Goal: Task Accomplishment & Management: Manage account settings

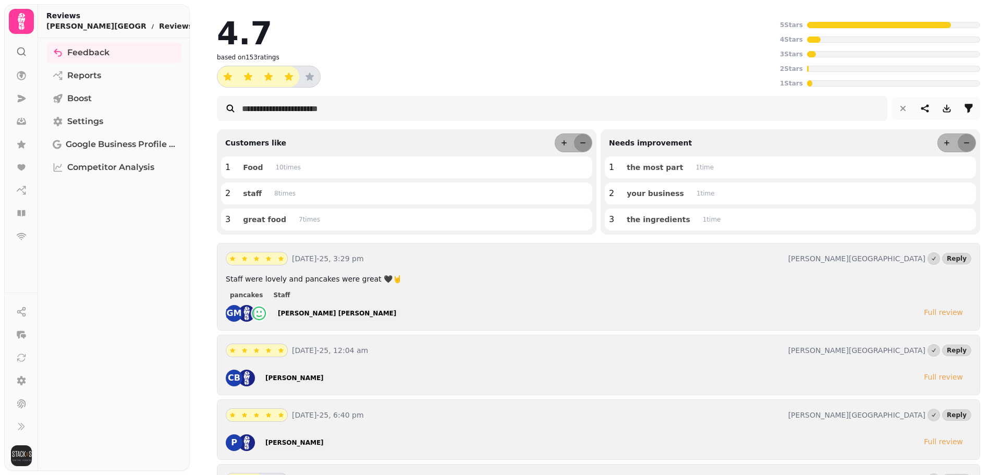
click at [206, 17] on icon "button" at bounding box center [209, 16] width 6 height 6
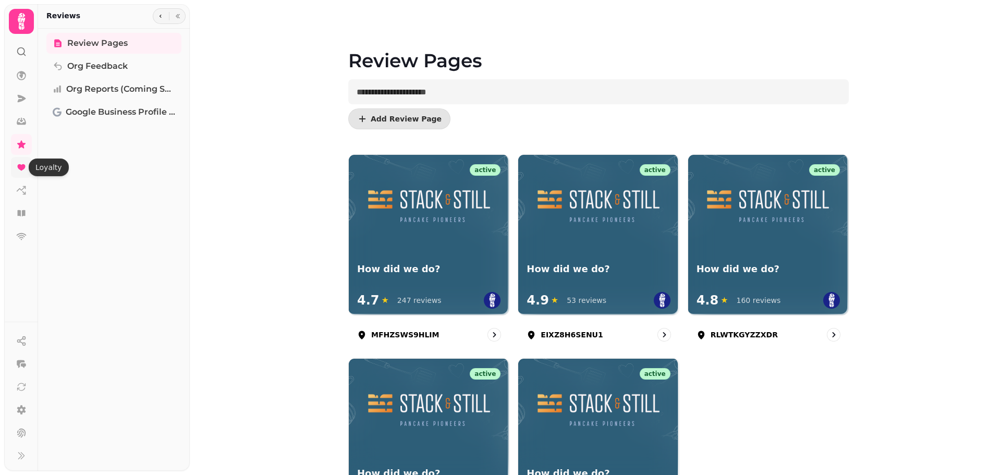
click at [22, 171] on icon at bounding box center [21, 167] width 10 height 10
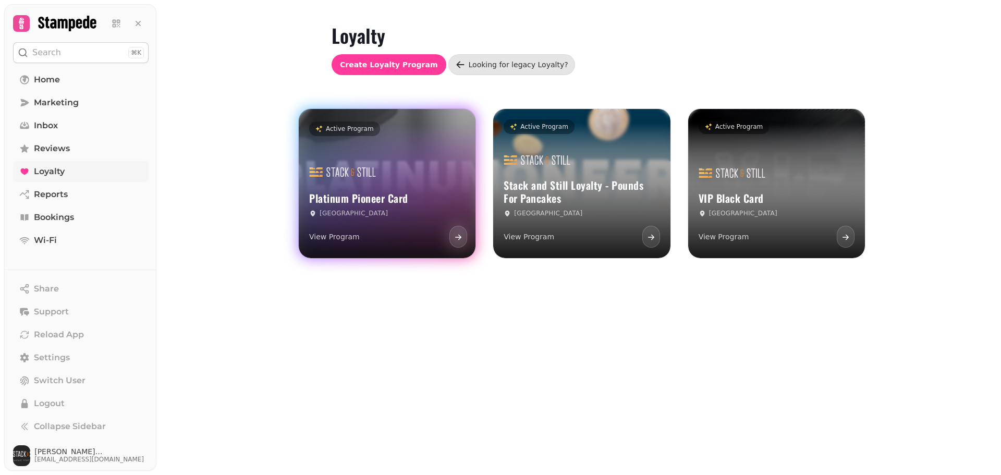
click at [420, 180] on div "Platinum Pioneer Card Glasgow View Program" at bounding box center [387, 204] width 177 height 108
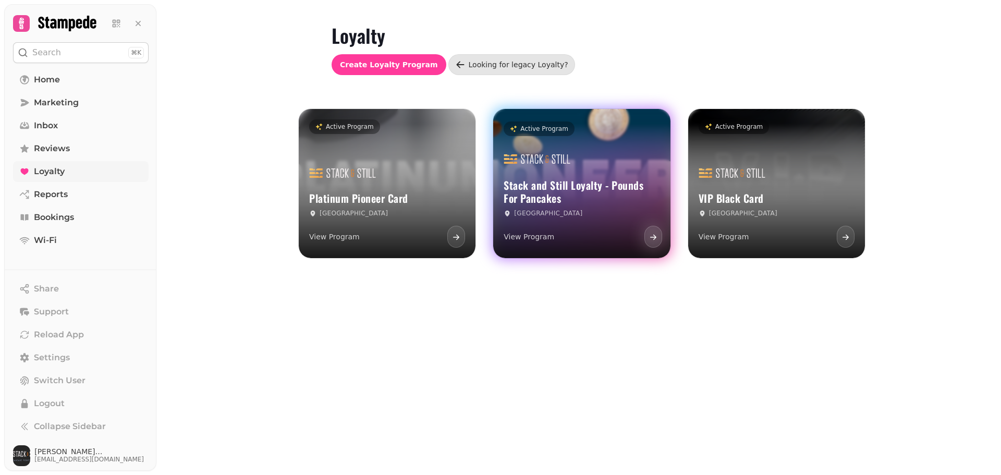
click at [599, 190] on h3 "Stack and Still Loyalty - Pounds For Pancakes" at bounding box center [582, 192] width 156 height 26
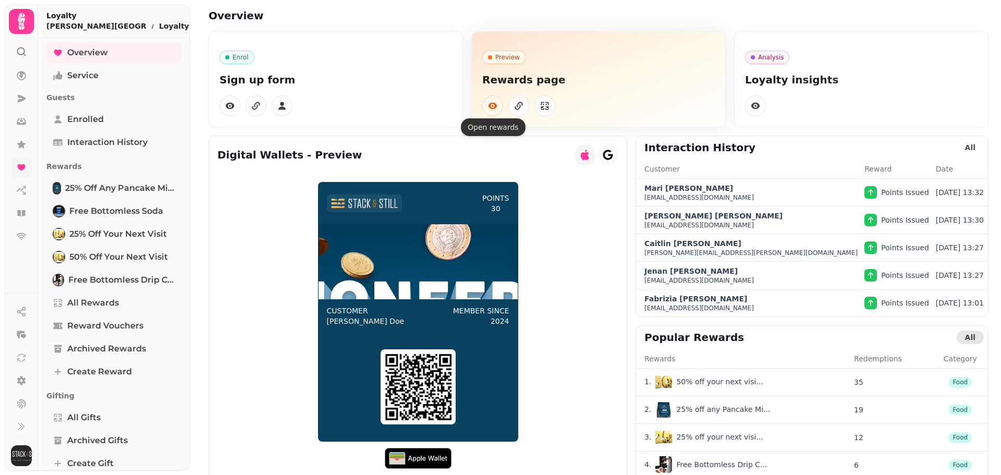
click at [489, 106] on icon "button" at bounding box center [493, 106] width 9 height 6
